Goal: Task Accomplishment & Management: Use online tool/utility

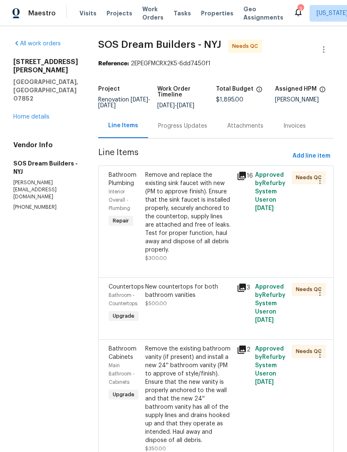
click at [194, 308] on div "New countertops for both bathroom vanities $500.00" at bounding box center [188, 295] width 86 height 25
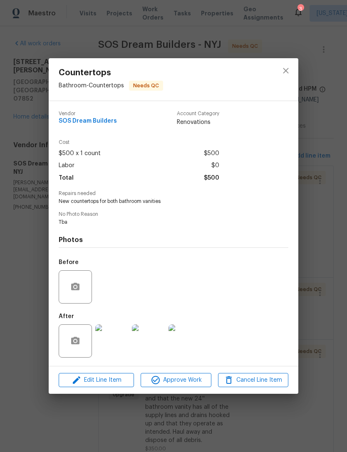
click at [122, 341] on img at bounding box center [111, 340] width 33 height 33
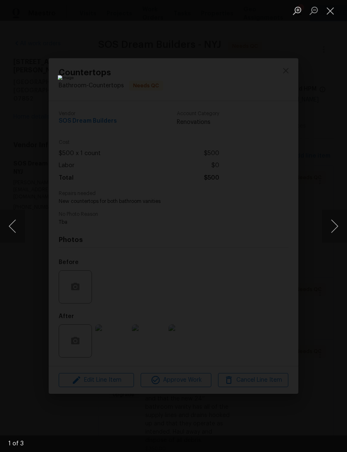
click at [334, 227] on button "Next image" at bounding box center [334, 225] width 25 height 33
click at [333, 227] on button "Next image" at bounding box center [334, 225] width 25 height 33
click at [331, 7] on button "Close lightbox" at bounding box center [330, 10] width 17 height 15
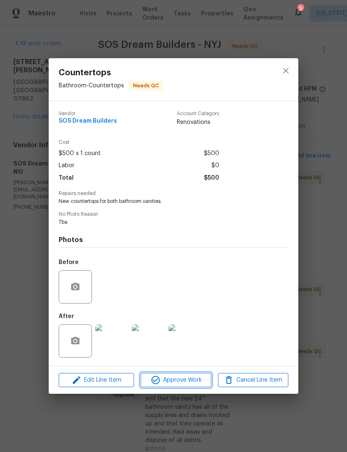
click at [195, 380] on span "Approve Work" at bounding box center [175, 380] width 65 height 10
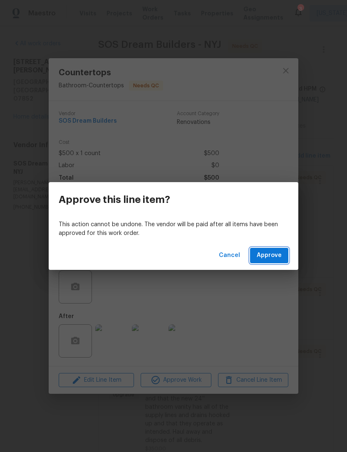
click at [278, 249] on button "Approve" at bounding box center [269, 255] width 38 height 15
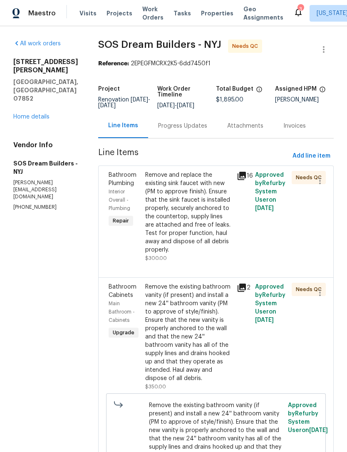
click at [200, 236] on div "Remove and replace the existing sink faucet with new (PM to approve finish). En…" at bounding box center [188, 212] width 86 height 83
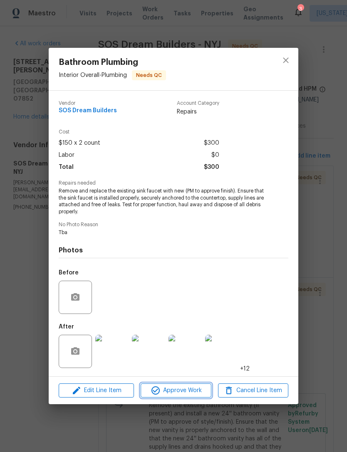
click at [190, 396] on span "Approve Work" at bounding box center [175, 390] width 65 height 10
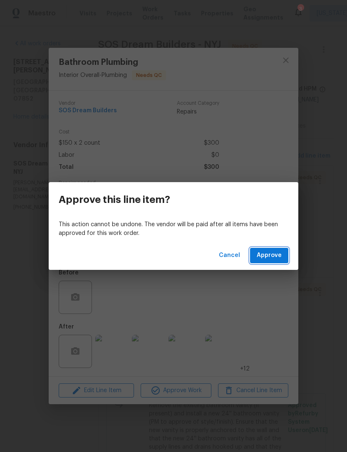
click at [283, 251] on button "Approve" at bounding box center [269, 255] width 38 height 15
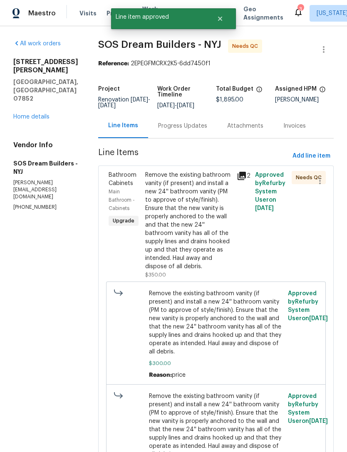
click at [206, 262] on div "Remove the existing bathroom vanity (if present) and install a new 24'' bathroo…" at bounding box center [188, 221] width 86 height 100
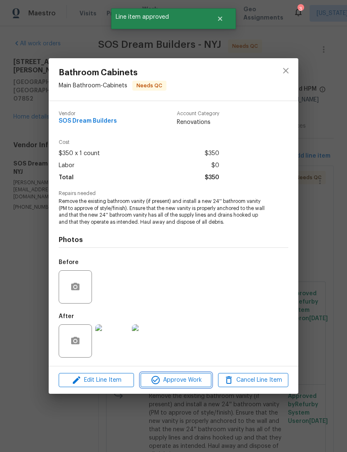
click at [190, 380] on span "Approve Work" at bounding box center [175, 380] width 65 height 10
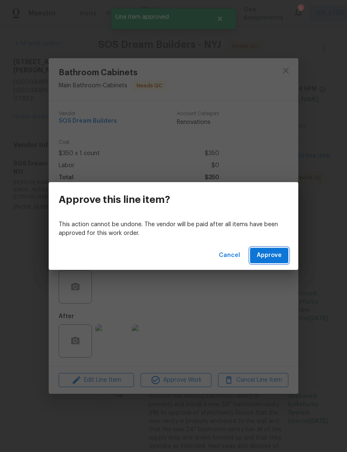
click at [275, 250] on button "Approve" at bounding box center [269, 255] width 38 height 15
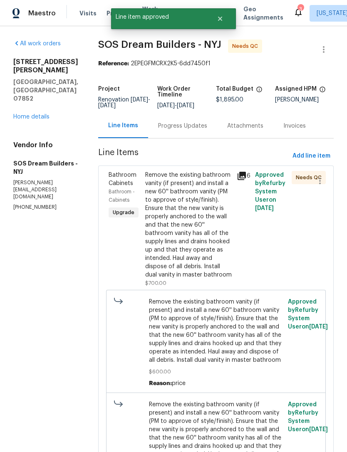
click at [199, 242] on div "Remove the existing bathroom vanity (if present) and install a new 60'' bathroo…" at bounding box center [188, 225] width 86 height 108
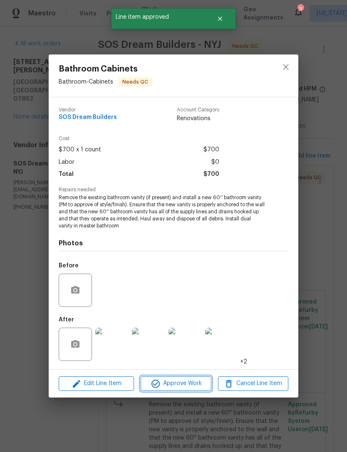
click at [183, 383] on span "Approve Work" at bounding box center [175, 383] width 65 height 10
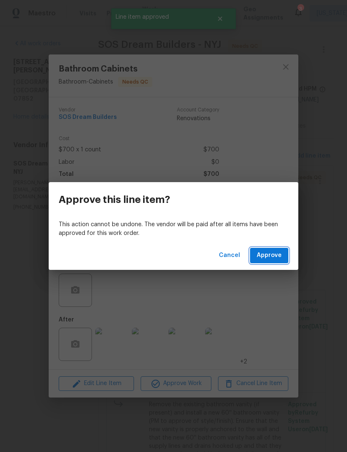
click at [280, 253] on span "Approve" at bounding box center [268, 255] width 25 height 10
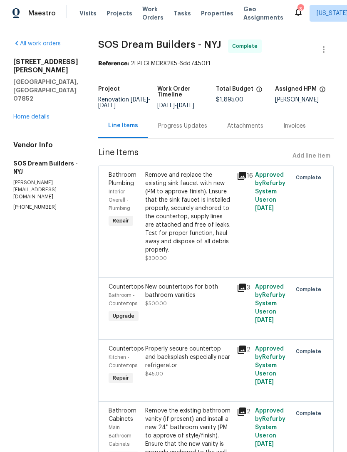
click at [209, 13] on span "Properties" at bounding box center [217, 13] width 32 height 8
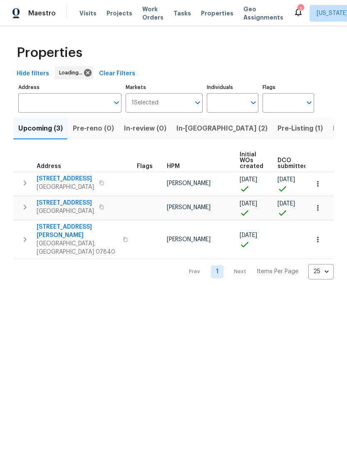
click at [184, 132] on span "In-reno (2)" at bounding box center [221, 129] width 91 height 12
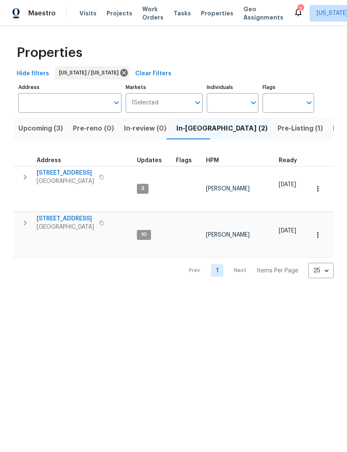
click at [57, 171] on span "77 Avebury Pl" at bounding box center [65, 173] width 57 height 8
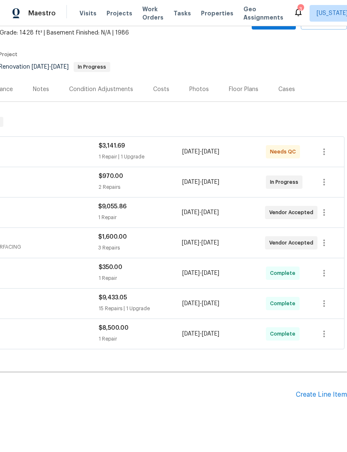
click at [318, 395] on div "Create Line Item" at bounding box center [321, 395] width 51 height 8
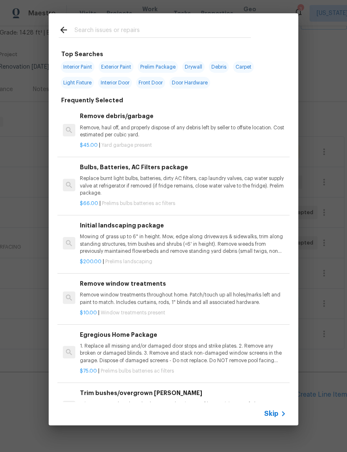
click at [209, 35] on input "text" at bounding box center [162, 31] width 176 height 12
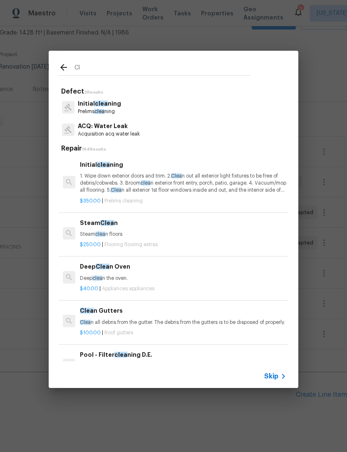
type input "C"
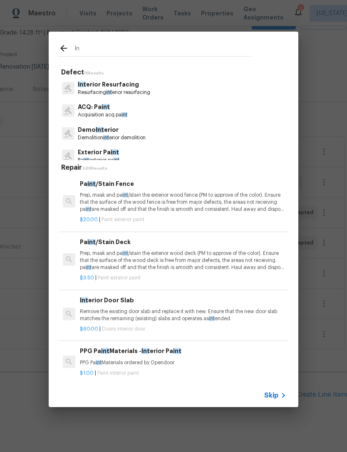
type input "I"
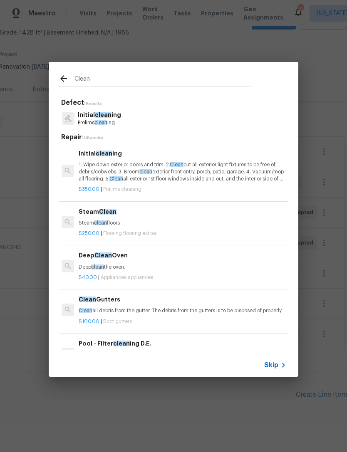
scroll to position [0, 1]
type input "C"
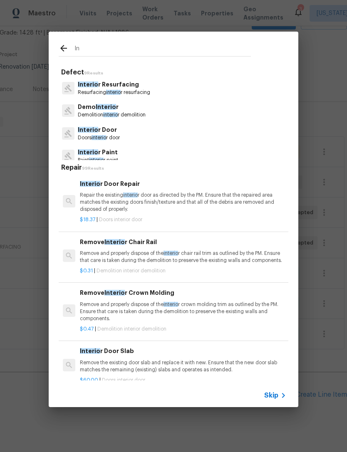
type input "I"
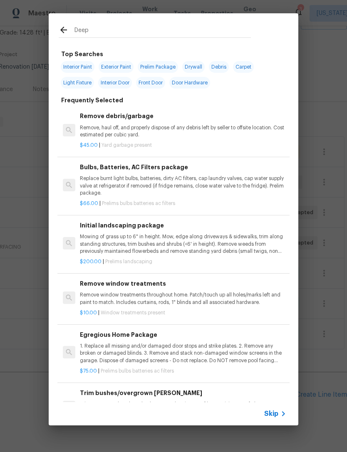
type input "Deepn"
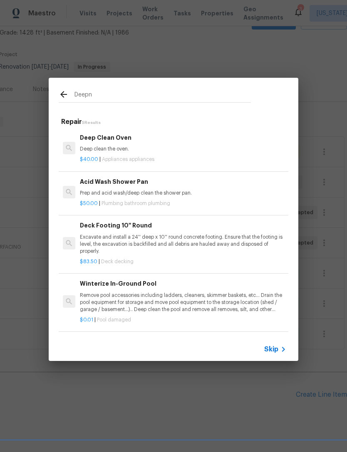
click at [176, 145] on p "Deep clean the oven." at bounding box center [183, 148] width 206 height 7
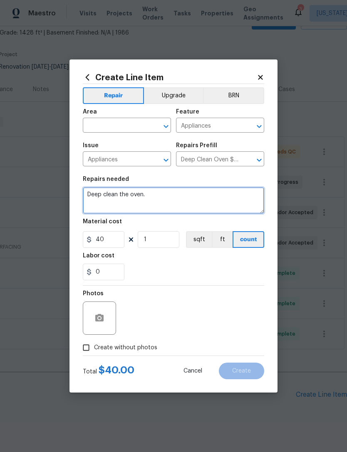
click at [142, 198] on textarea "Deep clean the oven." at bounding box center [173, 200] width 181 height 27
click at [142, 197] on textarea "Deep clean the oven." at bounding box center [173, 200] width 181 height 27
click at [144, 198] on textarea "Deep clean the oven." at bounding box center [173, 200] width 181 height 27
click at [144, 197] on textarea "Deep clean the oven." at bounding box center [173, 200] width 181 height 27
click at [173, 197] on textarea "Deep clean." at bounding box center [173, 200] width 181 height 27
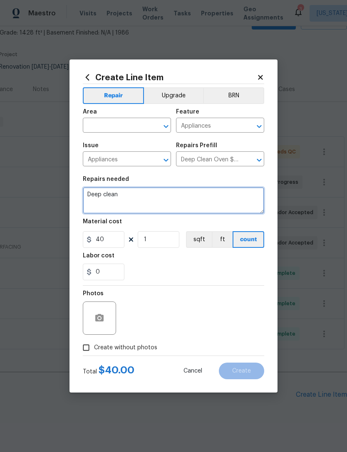
type textarea "Deep clean"
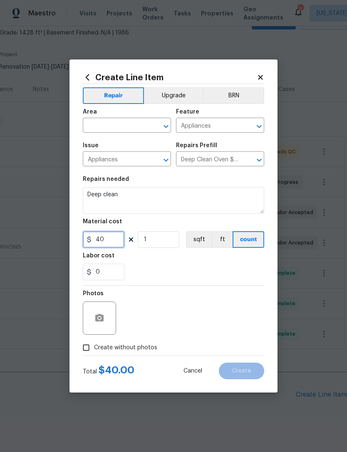
click at [113, 242] on input "40" at bounding box center [104, 239] width 42 height 17
type input "50"
click at [132, 127] on input "text" at bounding box center [115, 126] width 65 height 13
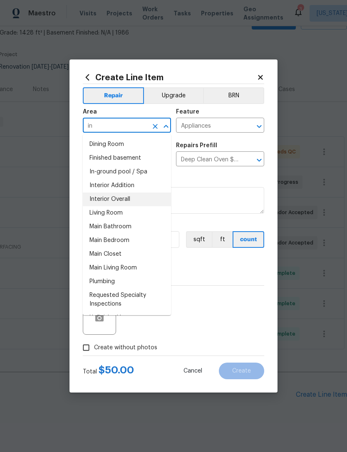
click at [140, 198] on li "Interior Overall" at bounding box center [127, 199] width 88 height 14
type input "Interior Overall"
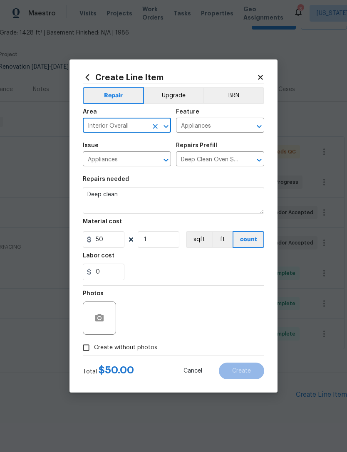
click at [174, 270] on div "0" at bounding box center [173, 272] width 181 height 17
click at [137, 354] on label "Create without photos" at bounding box center [117, 348] width 79 height 16
click at [94, 354] on input "Create without photos" at bounding box center [86, 348] width 16 height 16
checkbox input "true"
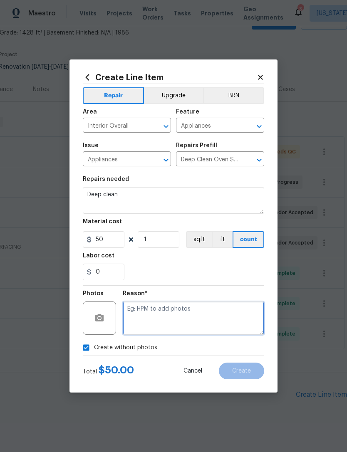
click at [176, 312] on textarea at bounding box center [193, 317] width 141 height 33
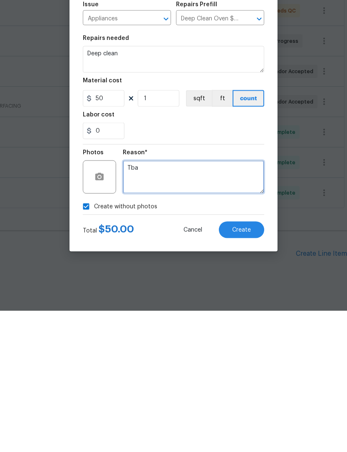
type textarea "Tba"
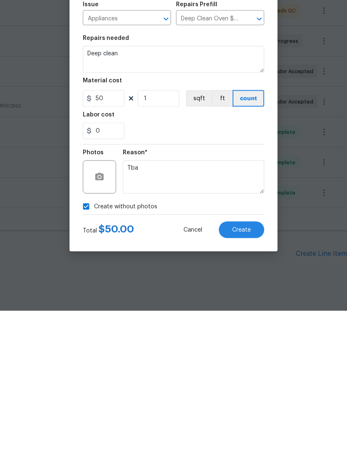
click at [254, 362] on button "Create" at bounding box center [241, 370] width 45 height 17
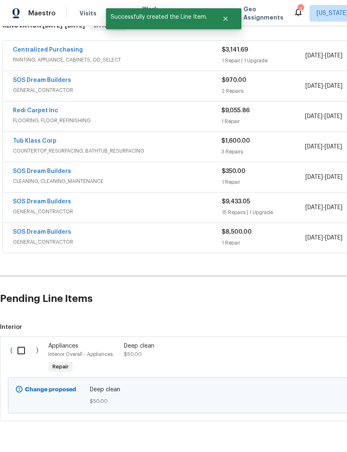
scroll to position [144, 0]
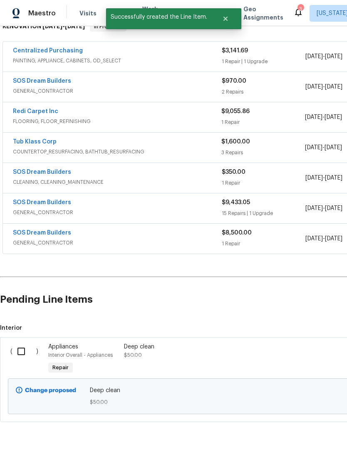
click at [25, 343] on input "checkbox" at bounding box center [24, 351] width 24 height 17
checkbox input "true"
click at [305, 428] on span "Create Work Order" at bounding box center [298, 431] width 55 height 10
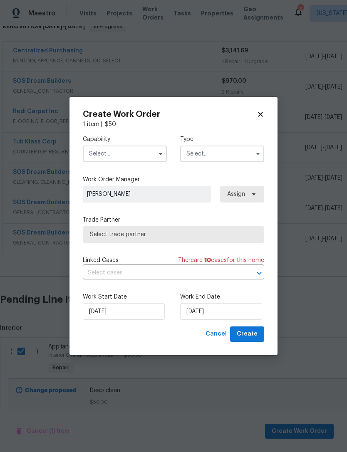
click at [157, 156] on icon "button" at bounding box center [160, 153] width 7 height 7
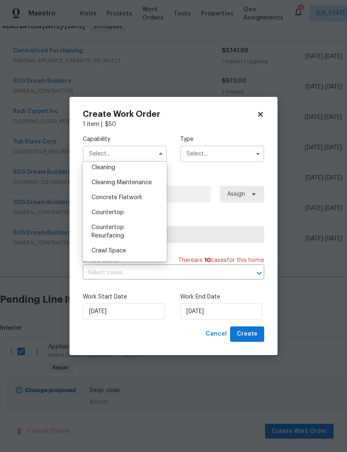
scroll to position [116, 0]
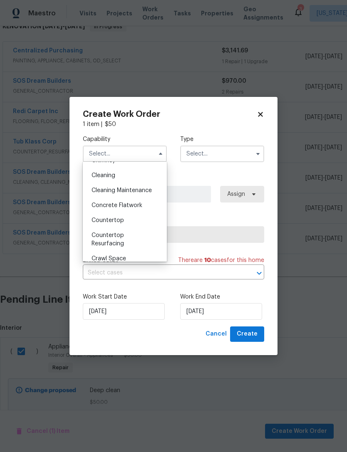
click at [137, 177] on div "Cleaning" at bounding box center [125, 175] width 80 height 15
type input "Cleaning"
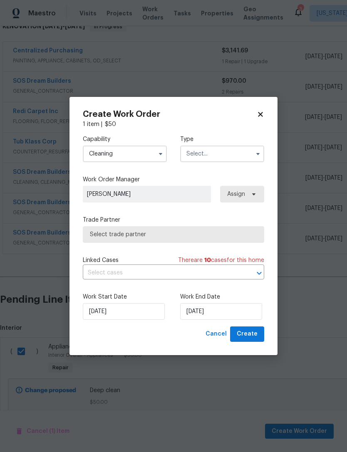
click at [234, 152] on input "text" at bounding box center [222, 153] width 84 height 17
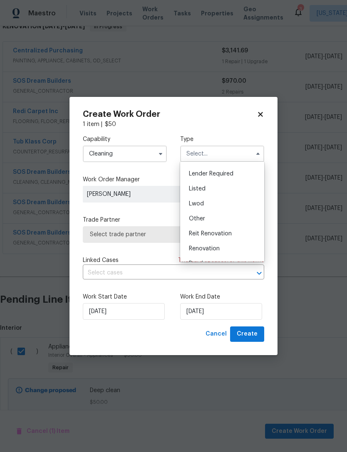
scroll to position [54, 0]
click at [242, 254] on div "Renovation" at bounding box center [222, 252] width 80 height 15
type input "Renovation"
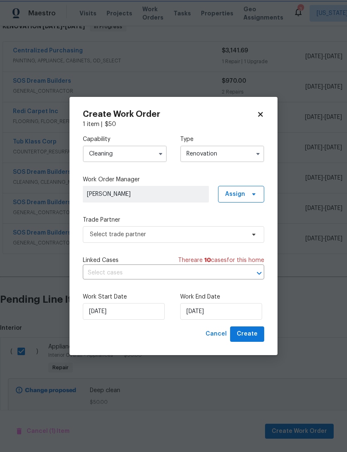
scroll to position [0, 0]
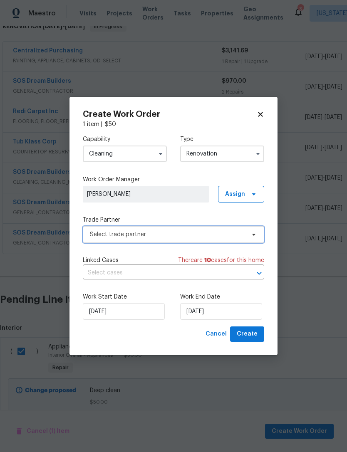
click at [179, 232] on span "Select trade partner" at bounding box center [167, 234] width 155 height 8
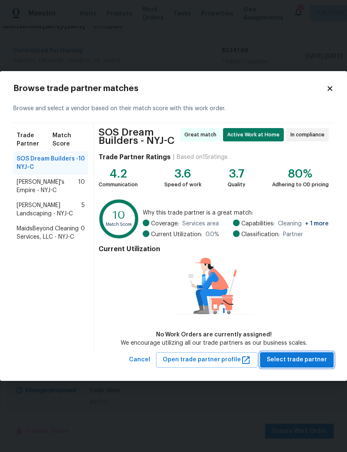
click at [304, 359] on span "Select trade partner" at bounding box center [296, 360] width 60 height 10
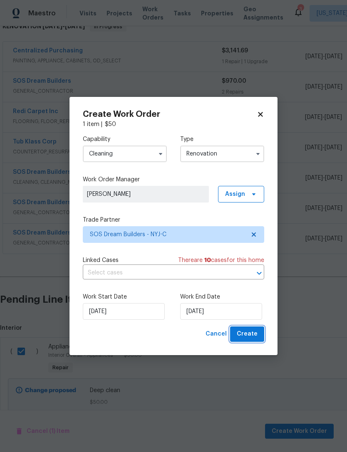
click at [248, 333] on span "Create" at bounding box center [247, 334] width 21 height 10
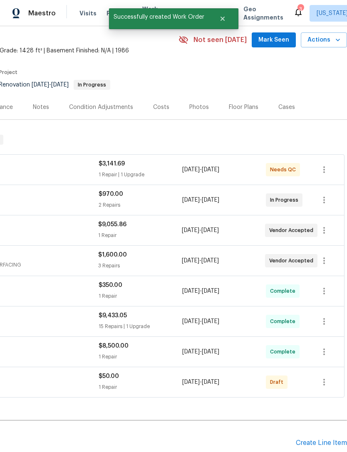
scroll to position [31, 123]
click at [325, 377] on icon "button" at bounding box center [324, 382] width 10 height 10
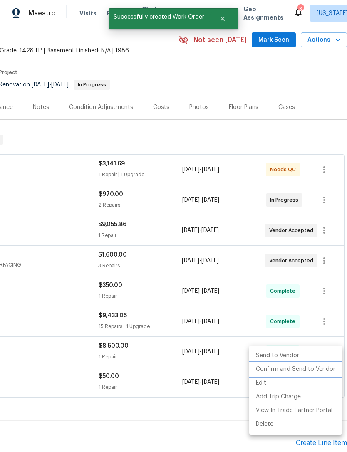
click at [311, 367] on li "Confirm and Send to Vendor" at bounding box center [295, 369] width 93 height 14
